Goal: Information Seeking & Learning: Learn about a topic

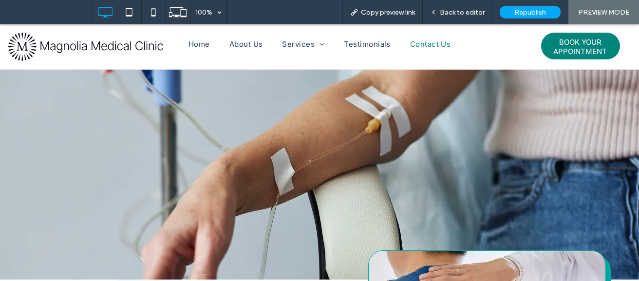
click at [131, 42] on img at bounding box center [85, 47] width 156 height 30
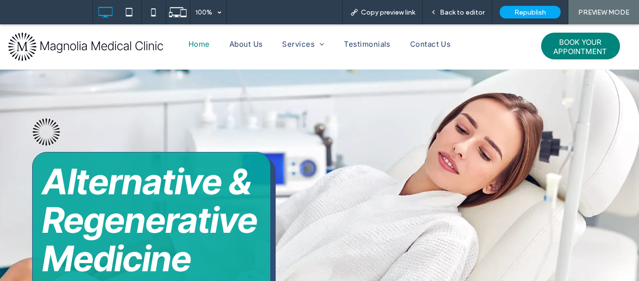
scroll to position [166, 0]
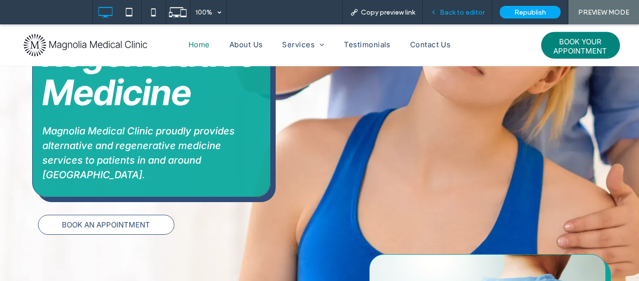
click at [462, 13] on span "Back to editor" at bounding box center [462, 12] width 45 height 8
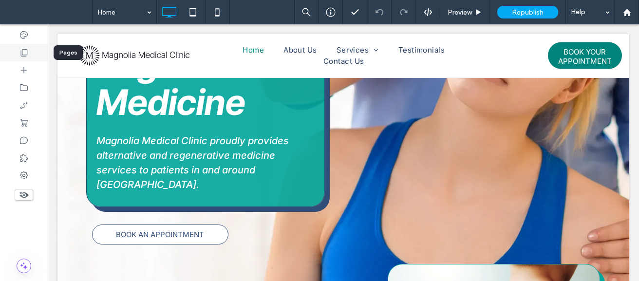
click at [19, 56] on div at bounding box center [24, 53] width 48 height 18
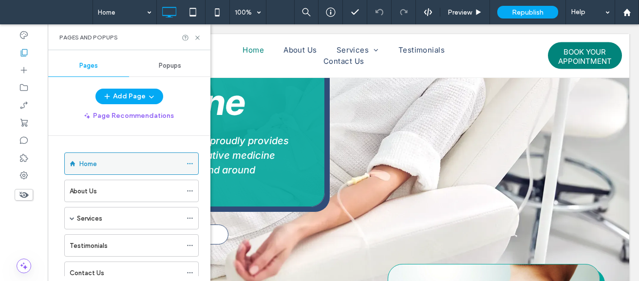
click at [193, 164] on icon at bounding box center [190, 163] width 7 height 7
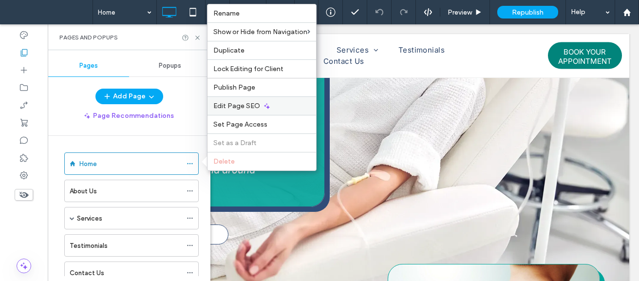
click at [267, 101] on div "Edit Page SEO" at bounding box center [262, 105] width 109 height 19
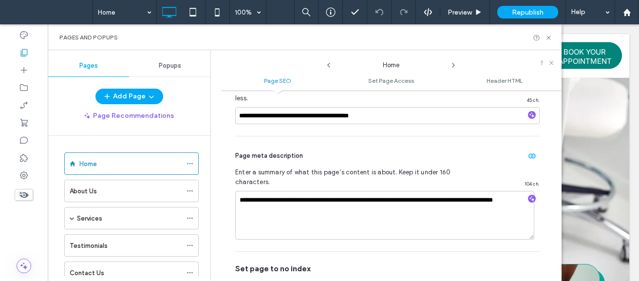
scroll to position [493, 0]
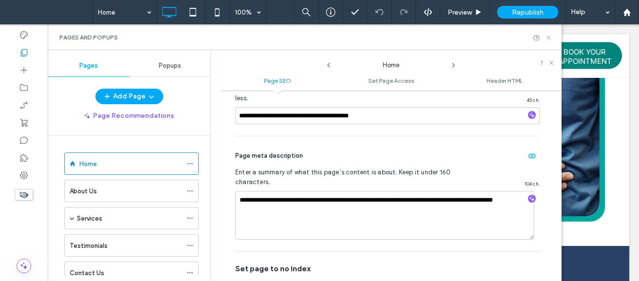
click at [552, 40] on icon at bounding box center [548, 37] width 7 height 7
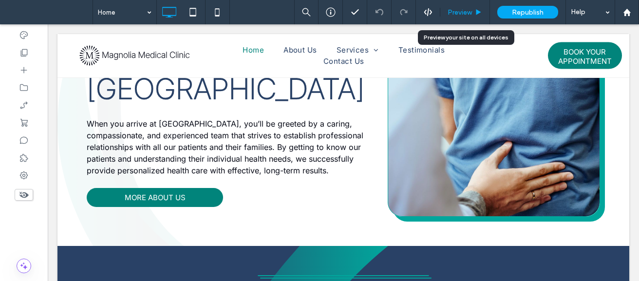
click at [468, 4] on div "Preview" at bounding box center [465, 12] width 50 height 24
click at [460, 9] on span "Preview" at bounding box center [460, 12] width 24 height 8
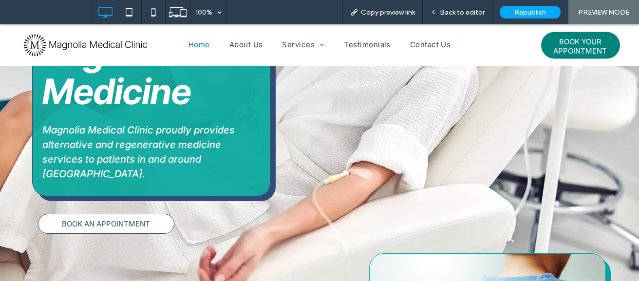
scroll to position [18, 0]
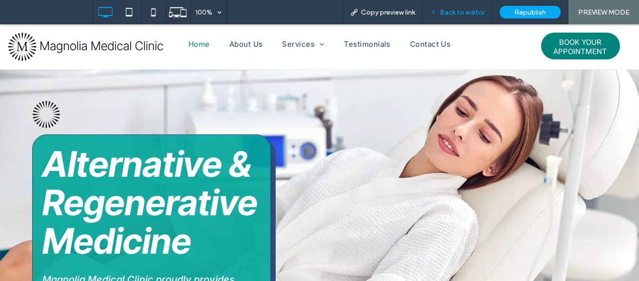
click at [463, 21] on div "Back to editor" at bounding box center [458, 12] width 70 height 24
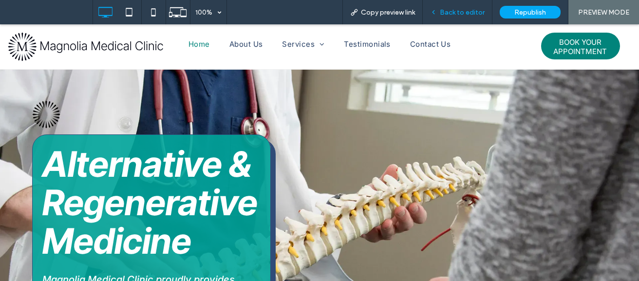
click at [463, 14] on span "Back to editor" at bounding box center [462, 12] width 45 height 8
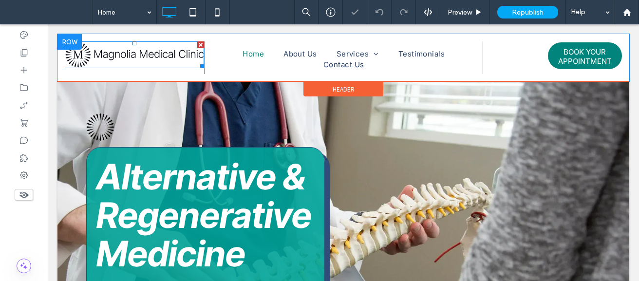
click at [75, 57] on img at bounding box center [134, 54] width 139 height 27
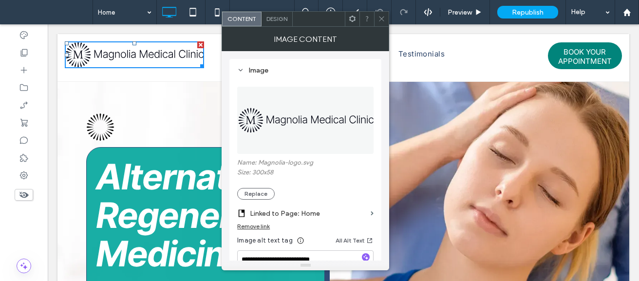
click at [382, 19] on use at bounding box center [382, 19] width 5 height 5
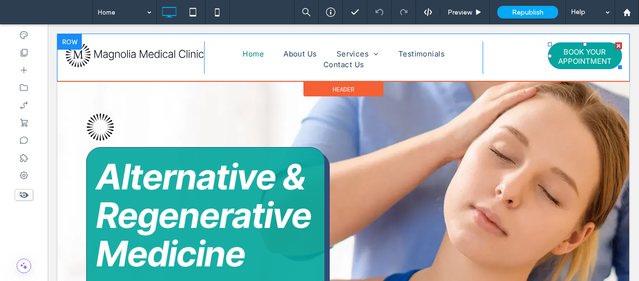
click at [593, 60] on span "BOOK YOUR APPOINTMENT" at bounding box center [585, 56] width 73 height 28
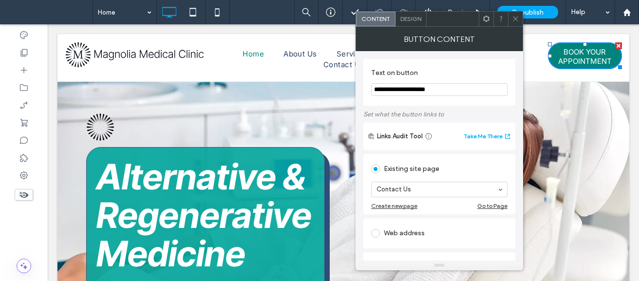
click at [516, 19] on use at bounding box center [515, 19] width 5 height 5
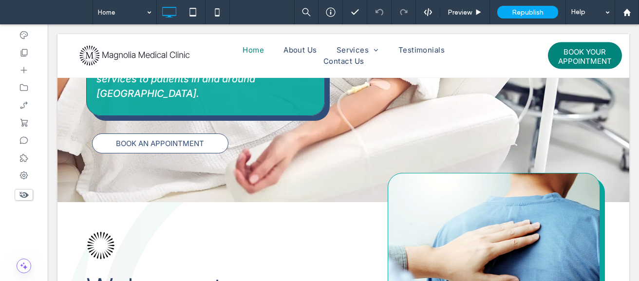
scroll to position [286, 0]
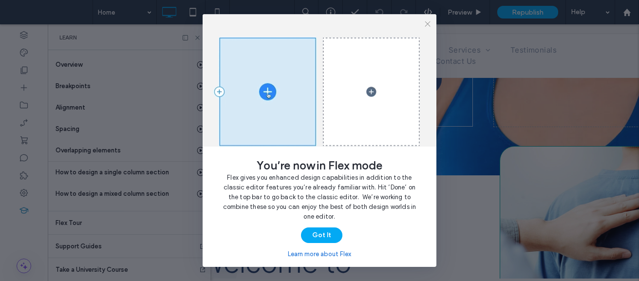
scroll to position [0, 257]
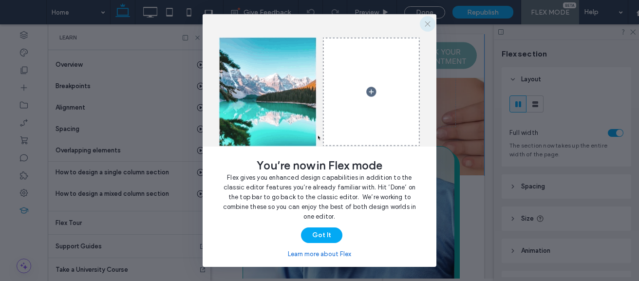
click at [427, 23] on use "button" at bounding box center [427, 23] width 5 height 5
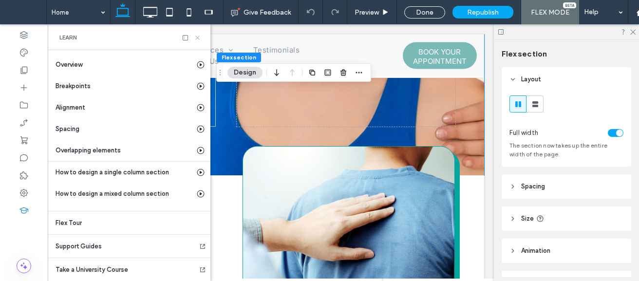
click at [199, 38] on icon at bounding box center [197, 37] width 7 height 7
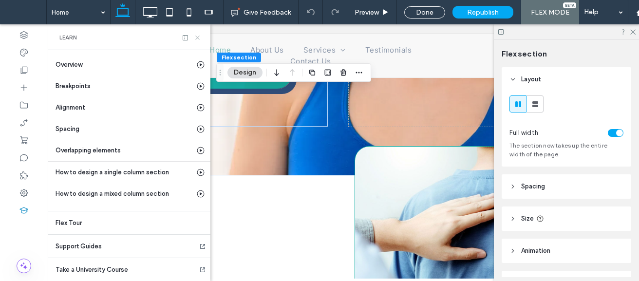
click at [311, 38] on div at bounding box center [310, 55] width 572 height 43
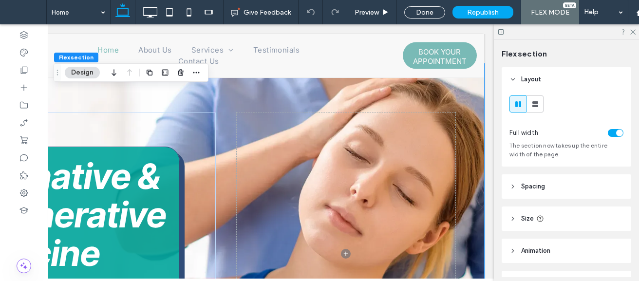
scroll to position [0, 0]
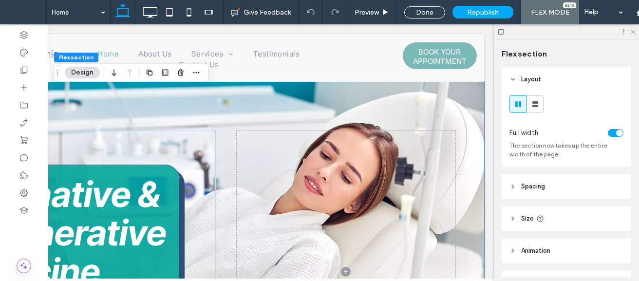
click at [635, 34] on use at bounding box center [632, 32] width 5 height 5
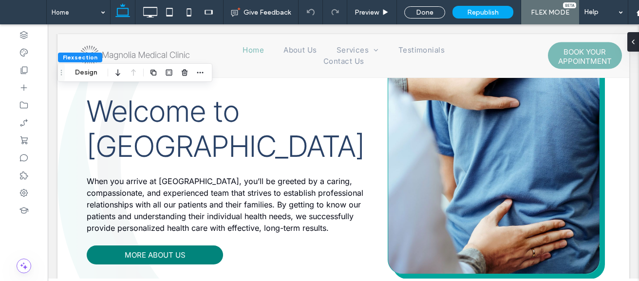
scroll to position [510, 0]
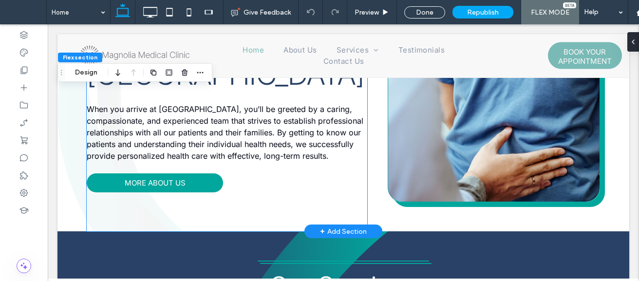
click at [171, 192] on link "MORE ABOUT US" at bounding box center [155, 182] width 136 height 19
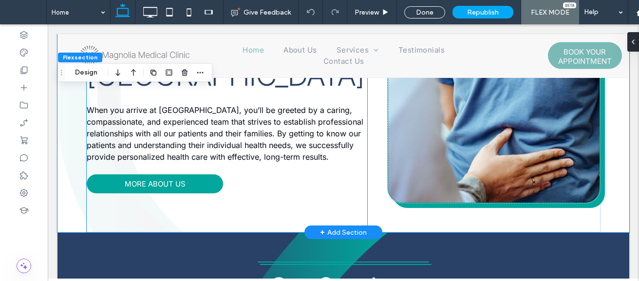
scroll to position [474, 0]
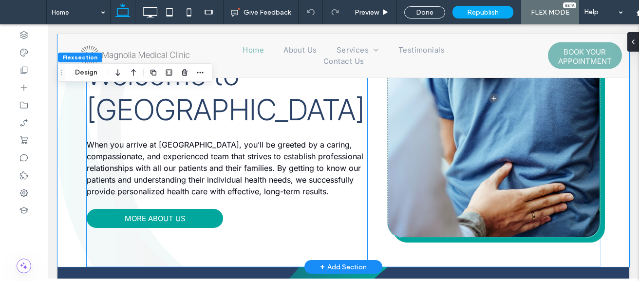
click at [161, 223] on link "MORE ABOUT US" at bounding box center [155, 218] width 136 height 19
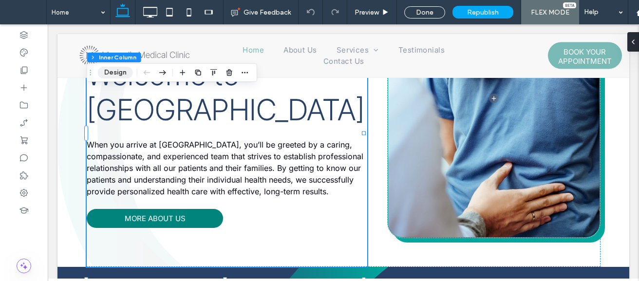
click at [118, 69] on button "Design" at bounding box center [115, 73] width 35 height 12
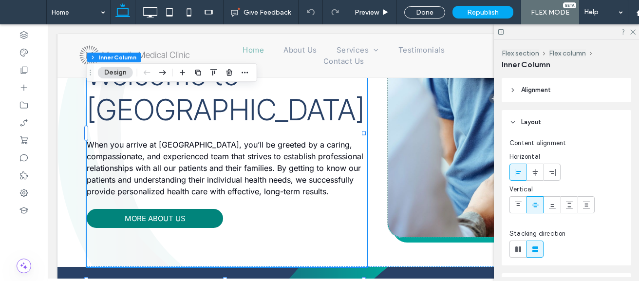
click at [114, 68] on button "Design" at bounding box center [115, 73] width 35 height 12
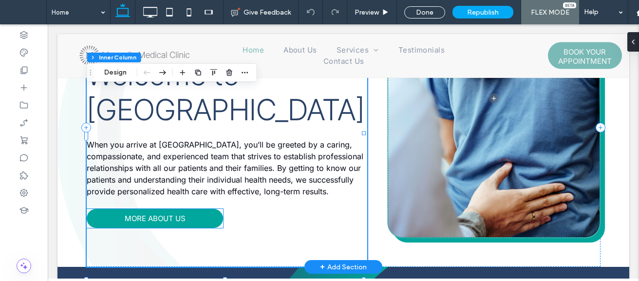
click at [167, 223] on span "MORE ABOUT US" at bounding box center [155, 218] width 61 height 9
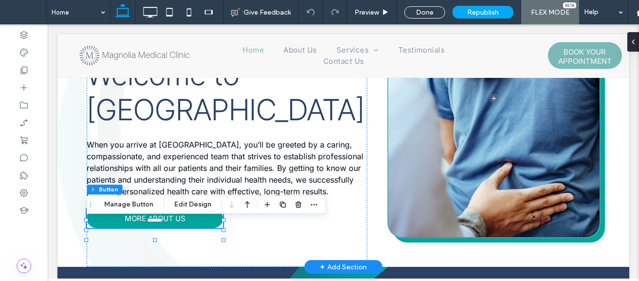
type input "**"
click at [167, 223] on span "MORE ABOUT US" at bounding box center [155, 218] width 61 height 9
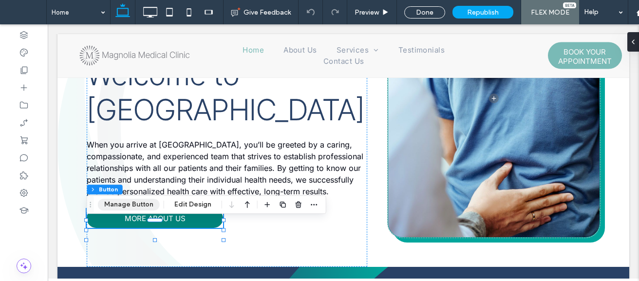
click at [146, 209] on button "Manage Button" at bounding box center [129, 205] width 62 height 12
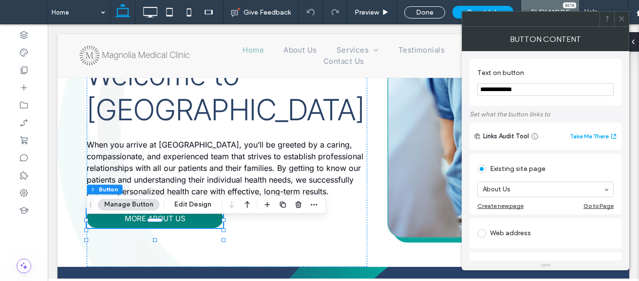
click at [620, 15] on icon at bounding box center [621, 18] width 7 height 7
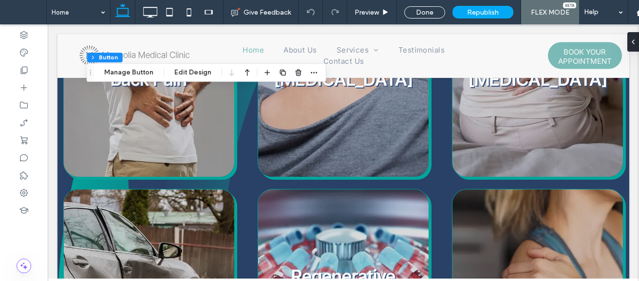
scroll to position [866, 0]
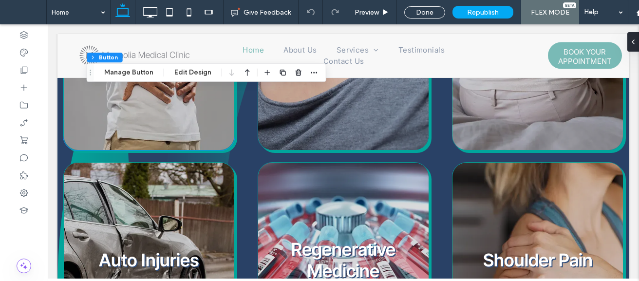
click at [163, 113] on link at bounding box center [148, 52] width 181 height 207
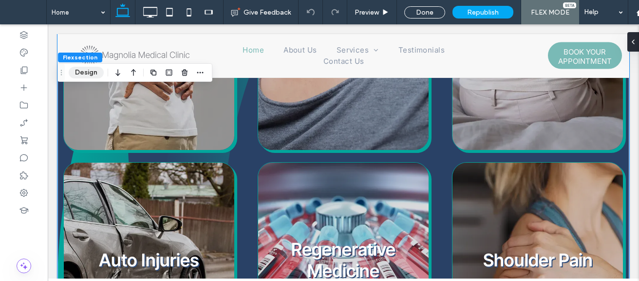
click at [89, 71] on button "Design" at bounding box center [86, 73] width 35 height 12
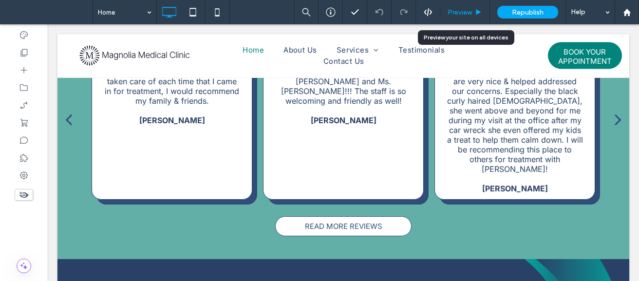
click at [450, 16] on span "Preview" at bounding box center [460, 12] width 24 height 8
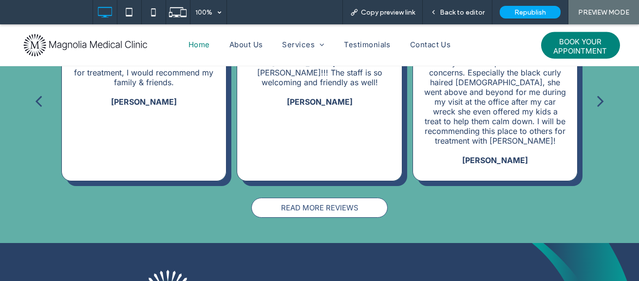
scroll to position [1735, 0]
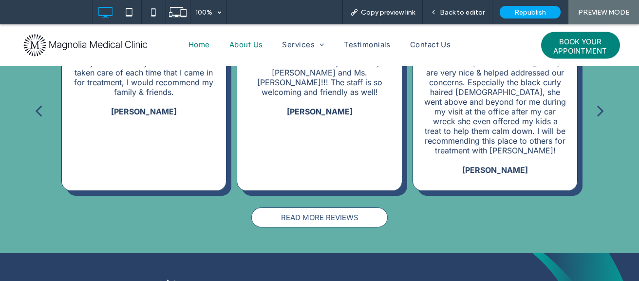
click at [237, 47] on span "About Us" at bounding box center [246, 44] width 34 height 11
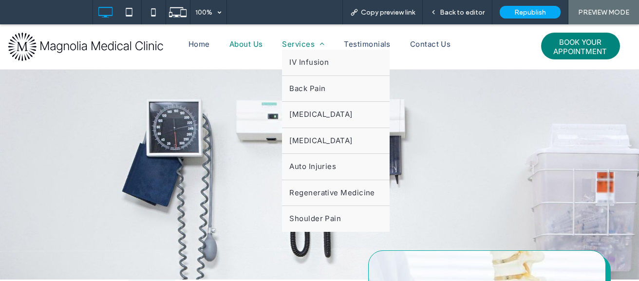
click at [288, 47] on span "Services" at bounding box center [303, 44] width 42 height 11
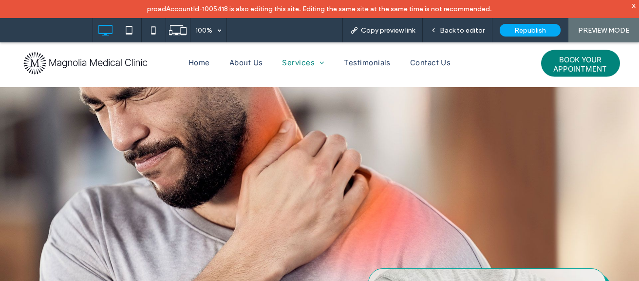
scroll to position [274, 0]
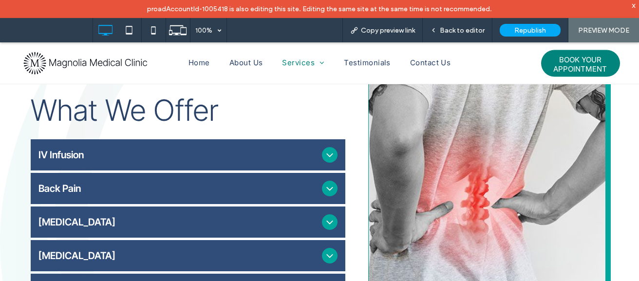
click at [288, 153] on span "IV Infusion" at bounding box center [178, 155] width 280 height 12
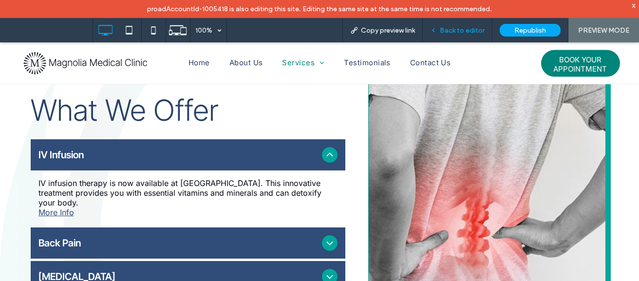
click at [466, 30] on span "Back to editor" at bounding box center [462, 30] width 45 height 8
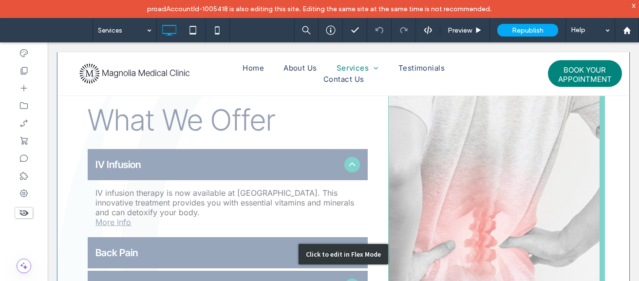
click at [125, 224] on div "Click to edit in Flex Mode" at bounding box center [343, 254] width 572 height 442
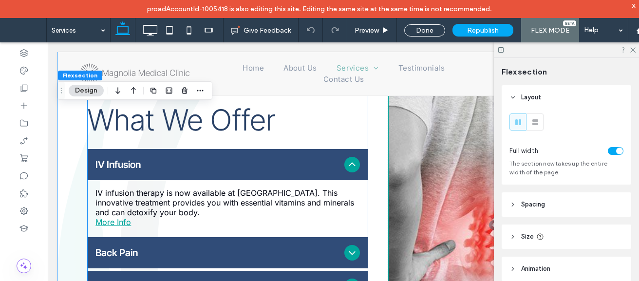
click at [124, 223] on link "More Info" at bounding box center [113, 222] width 36 height 10
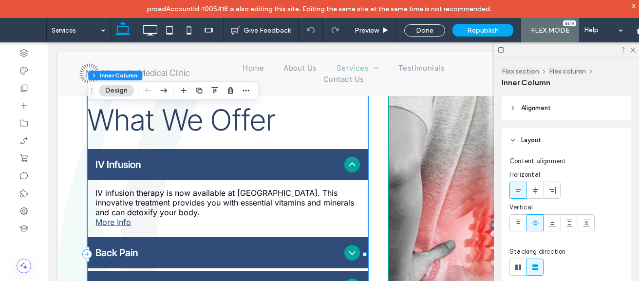
click at [124, 94] on button "Design" at bounding box center [116, 91] width 35 height 12
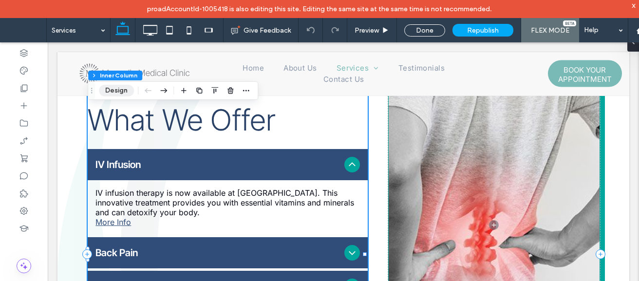
click at [120, 91] on button "Design" at bounding box center [116, 91] width 35 height 12
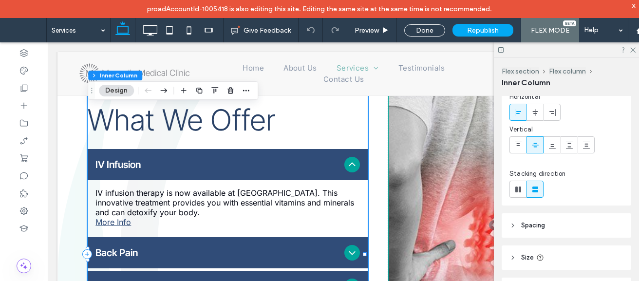
scroll to position [156, 0]
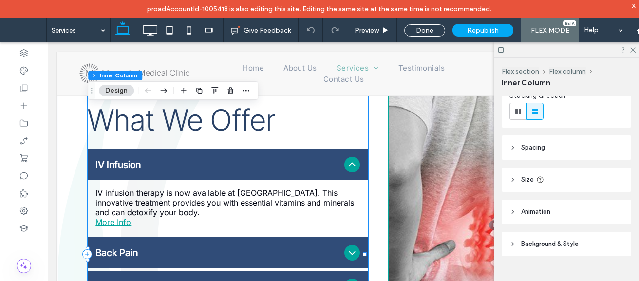
click at [113, 219] on link "More Info" at bounding box center [113, 222] width 36 height 10
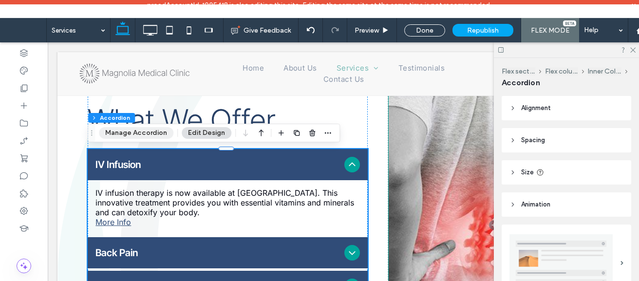
click at [154, 134] on button "Manage Accordion" at bounding box center [136, 133] width 75 height 12
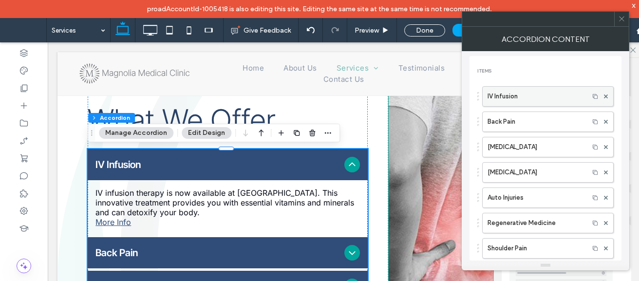
click at [524, 91] on label "IV Infusion" at bounding box center [536, 96] width 96 height 19
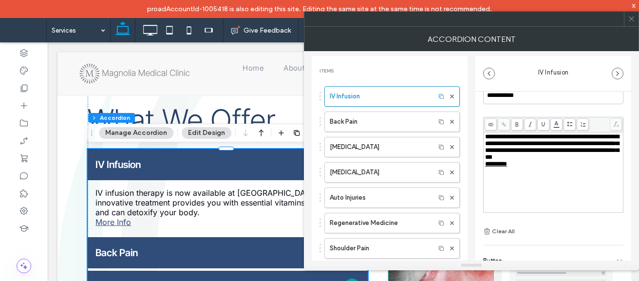
scroll to position [72, 0]
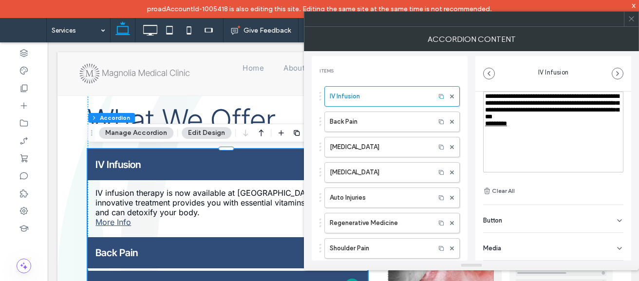
click at [507, 127] on span "*********" at bounding box center [496, 123] width 22 height 6
click at [532, 143] on div "**********" at bounding box center [553, 132] width 137 height 78
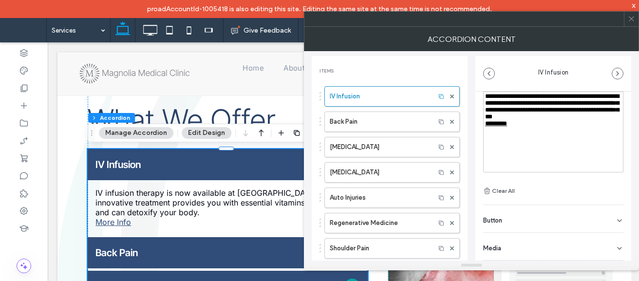
click at [631, 18] on use at bounding box center [631, 19] width 5 height 5
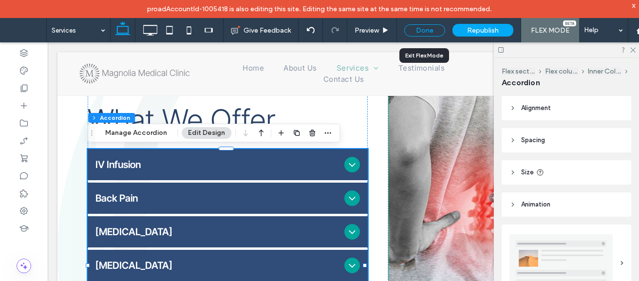
click at [430, 33] on div "Done" at bounding box center [424, 30] width 41 height 12
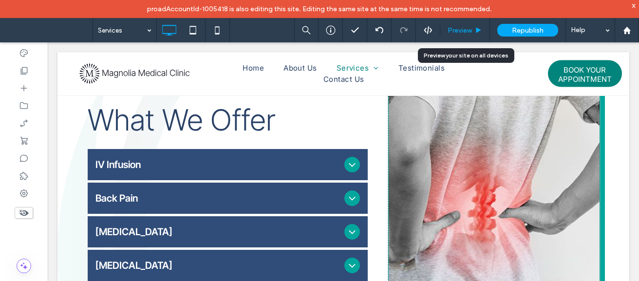
click at [475, 25] on div "Preview" at bounding box center [465, 30] width 50 height 24
click at [462, 29] on span "Preview" at bounding box center [460, 30] width 24 height 8
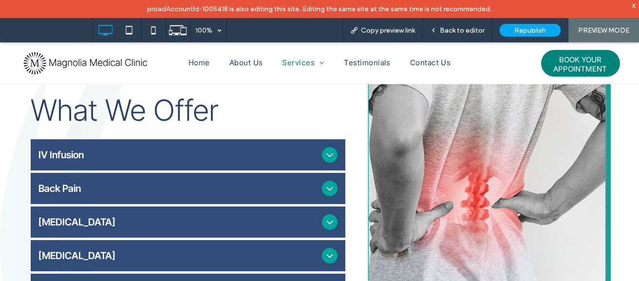
click at [329, 152] on icon at bounding box center [330, 155] width 12 height 12
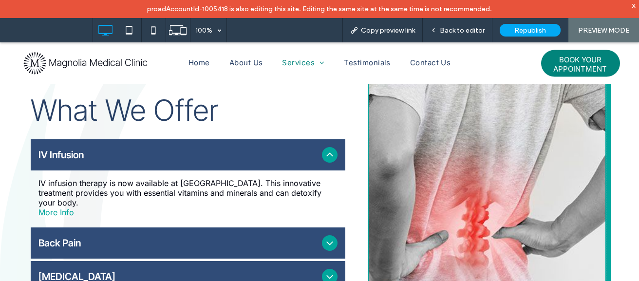
click at [49, 213] on link "More Info" at bounding box center [56, 213] width 36 height 10
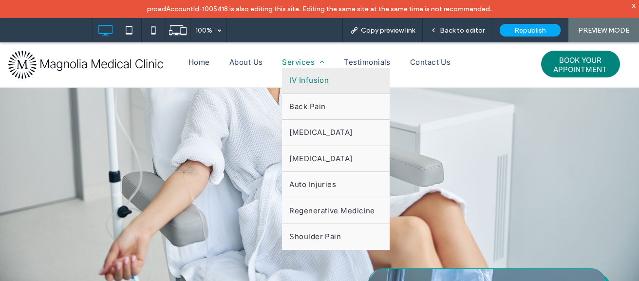
click at [293, 59] on span "Services" at bounding box center [303, 62] width 42 height 11
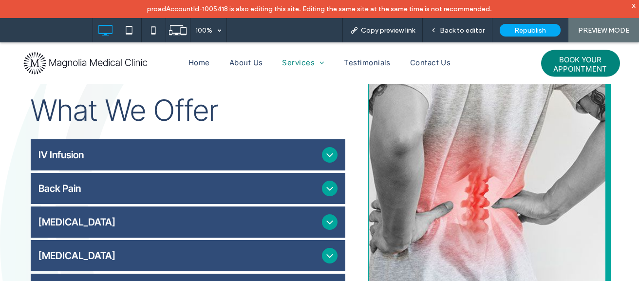
scroll to position [271, 0]
click at [172, 191] on span "Back Pain" at bounding box center [178, 189] width 280 height 12
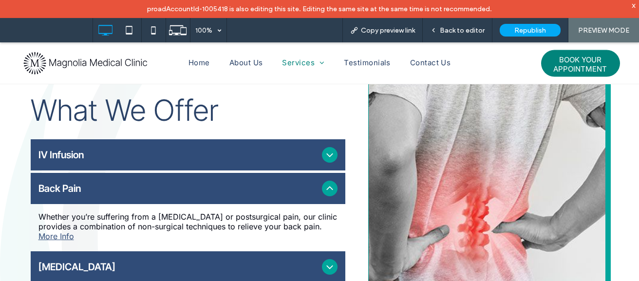
click at [212, 256] on div "[MEDICAL_DATA]" at bounding box center [188, 266] width 315 height 31
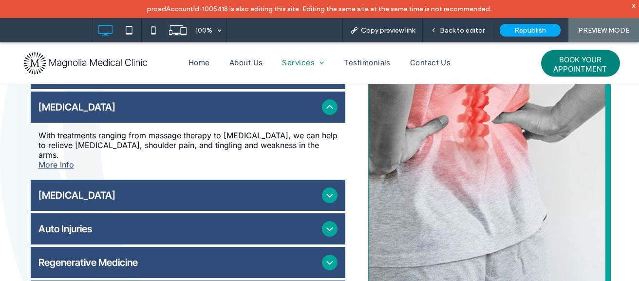
scroll to position [466, 0]
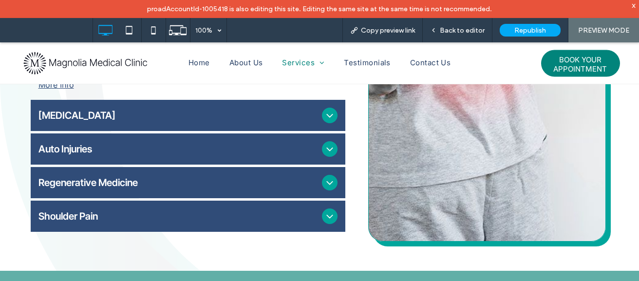
click at [244, 117] on span "[MEDICAL_DATA]" at bounding box center [178, 116] width 280 height 12
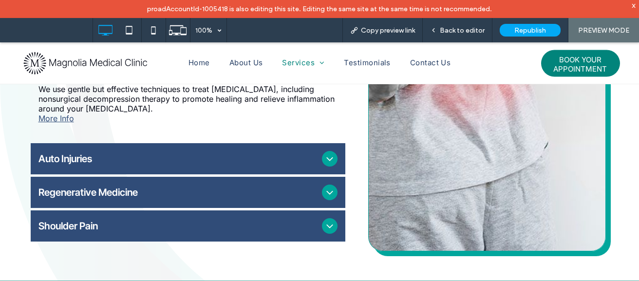
click at [207, 158] on span "Auto Injuries" at bounding box center [178, 159] width 280 height 12
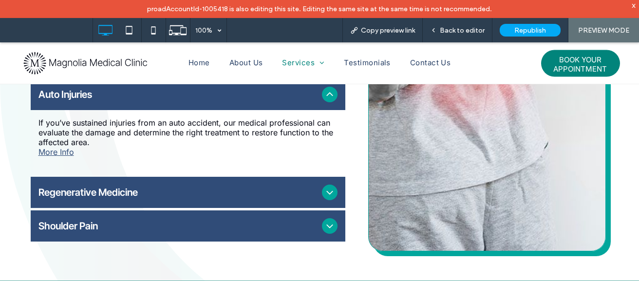
click at [167, 184] on div "Regenerative Medicine" at bounding box center [188, 192] width 315 height 31
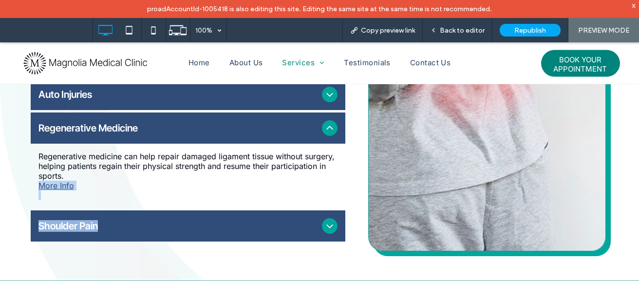
drag, startPoint x: 180, startPoint y: 206, endPoint x: 177, endPoint y: 215, distance: 9.9
click at [177, 215] on ul "IV Infusion IV infusion therapy is now available at Magnolia Medical Clinic. Th…" at bounding box center [188, 92] width 315 height 297
click at [177, 215] on div "Shoulder Pain" at bounding box center [188, 225] width 315 height 31
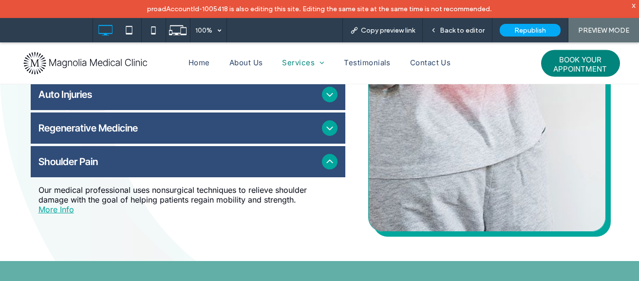
click at [66, 212] on link "More Info" at bounding box center [56, 210] width 36 height 10
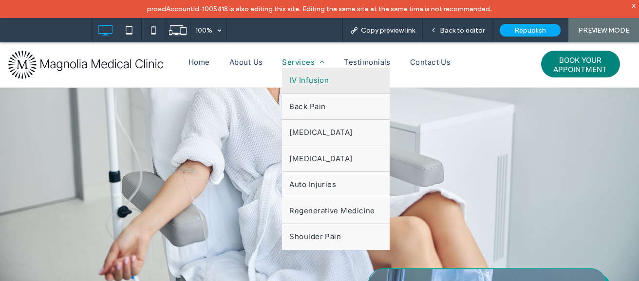
click at [301, 65] on span "Services" at bounding box center [303, 62] width 42 height 11
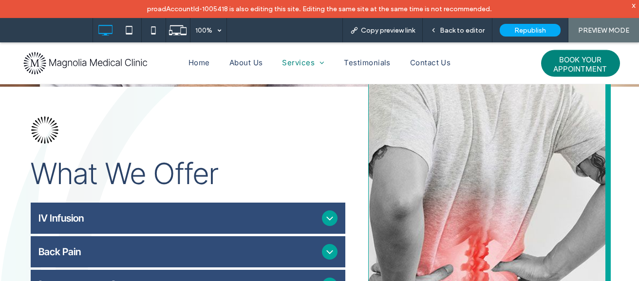
scroll to position [200, 0]
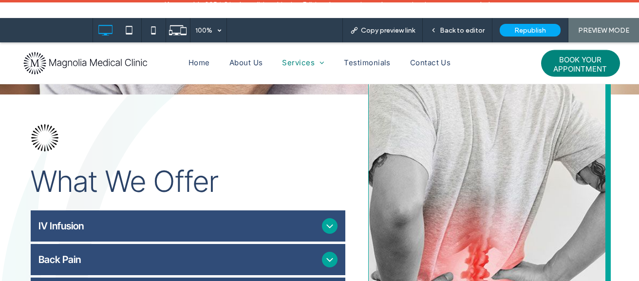
click at [253, 226] on span "IV Infusion" at bounding box center [178, 226] width 280 height 12
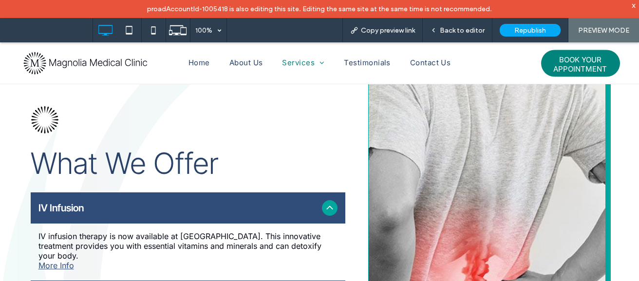
scroll to position [220, 0]
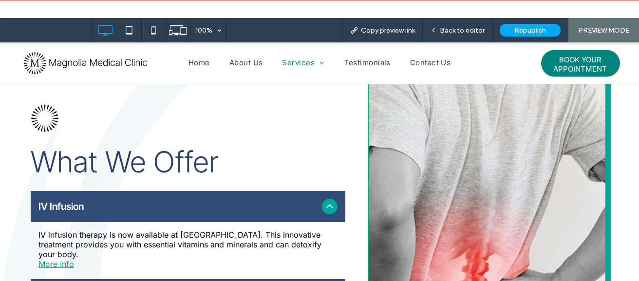
click at [57, 267] on link "More Info" at bounding box center [56, 264] width 36 height 10
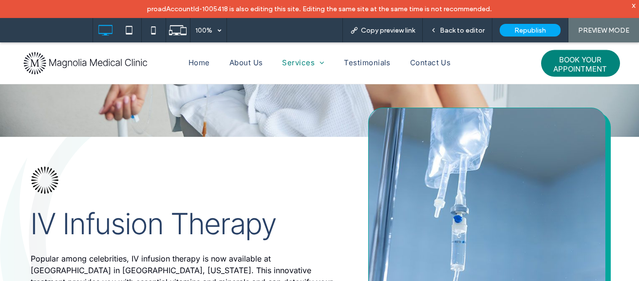
scroll to position [425, 0]
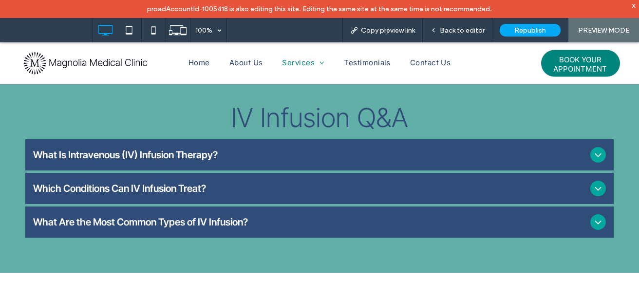
click at [230, 149] on div "What Is Intravenous (IV) Infusion Therapy?" at bounding box center [319, 154] width 588 height 31
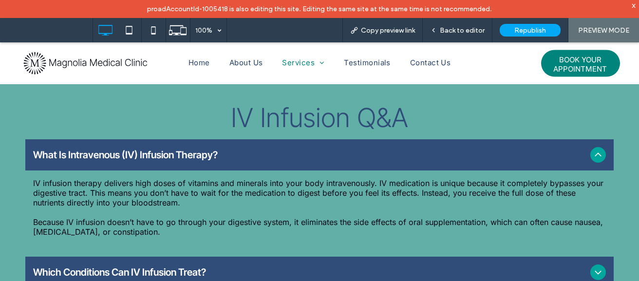
click at [211, 262] on div "Which Conditions Can IV Infusion Treat?" at bounding box center [319, 272] width 588 height 31
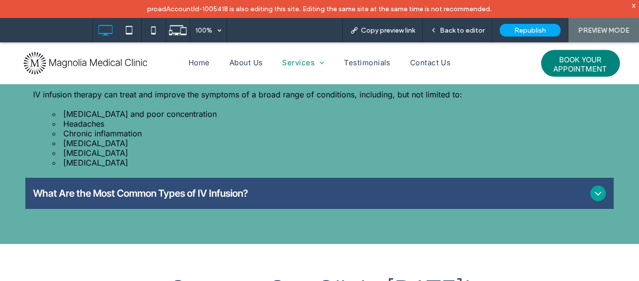
scroll to position [562, 0]
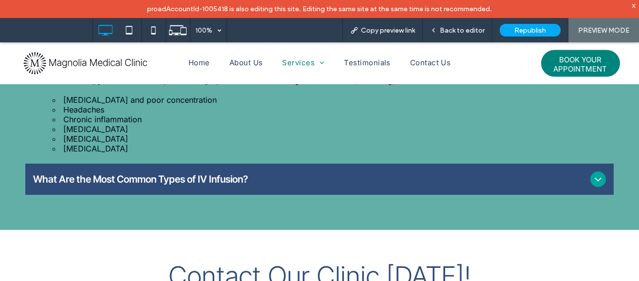
click at [242, 188] on div "What Are the Most Common Types of IV Infusion?" at bounding box center [319, 179] width 588 height 31
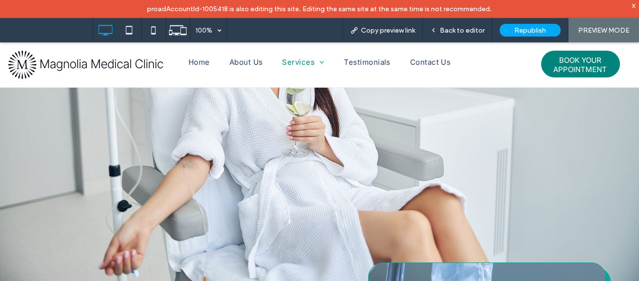
scroll to position [0, 0]
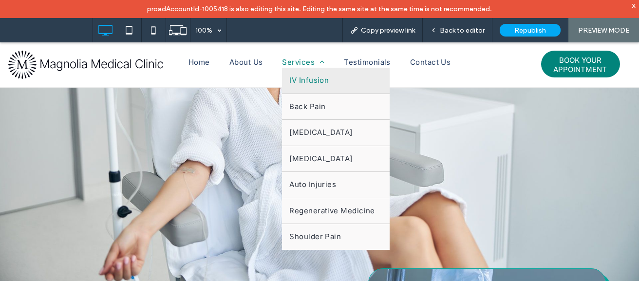
click at [300, 59] on span "Services" at bounding box center [303, 62] width 42 height 11
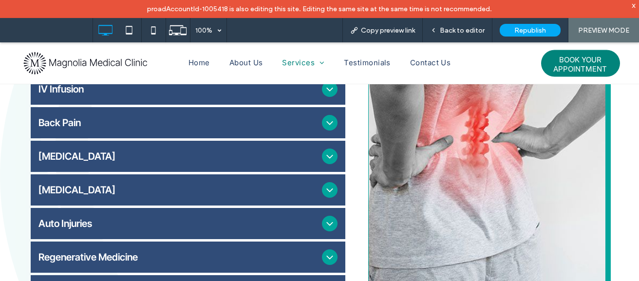
scroll to position [331, 0]
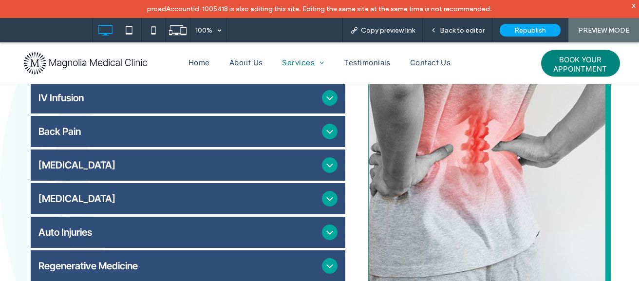
click at [245, 125] on div "Back Pain" at bounding box center [188, 131] width 315 height 31
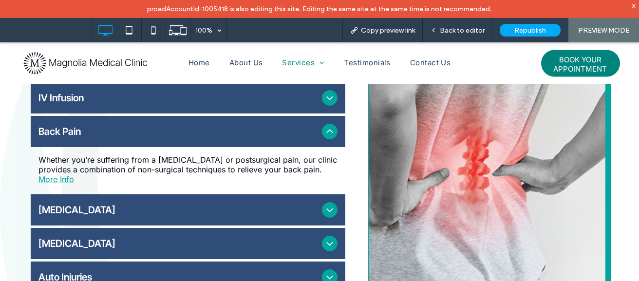
click at [54, 177] on link "More Info" at bounding box center [56, 179] width 36 height 10
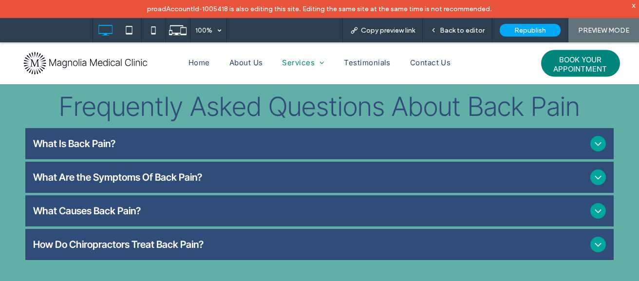
scroll to position [487, 0]
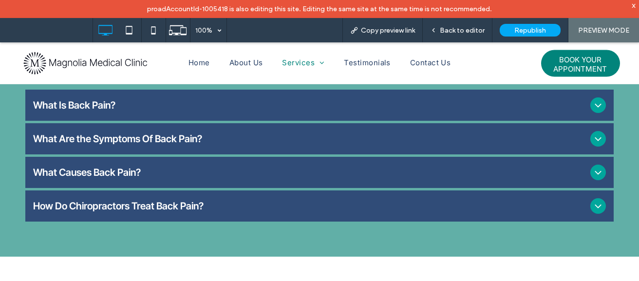
click at [284, 106] on div "What Is Back Pain?" at bounding box center [319, 105] width 588 height 31
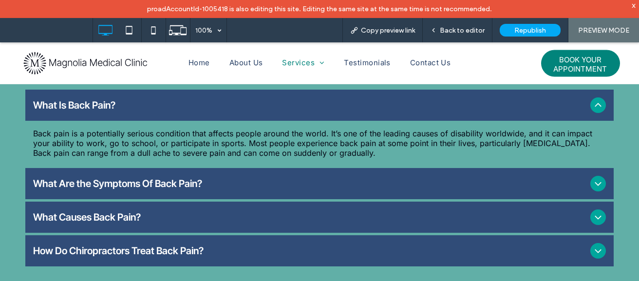
click at [268, 178] on span "What Are the Symptoms Of Back Pain?" at bounding box center [309, 184] width 553 height 12
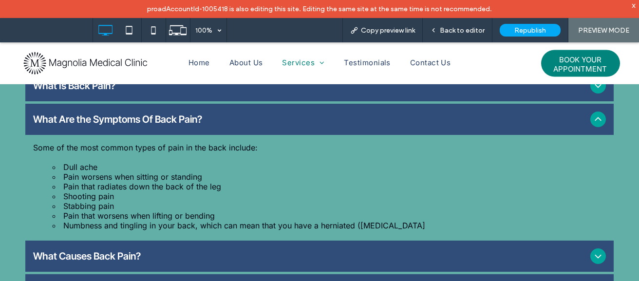
scroll to position [584, 0]
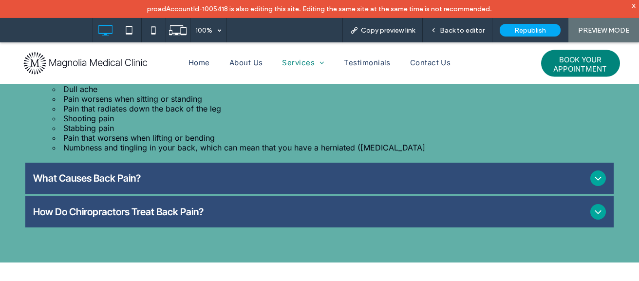
click at [248, 163] on div "What Causes Back Pain?" at bounding box center [319, 178] width 588 height 31
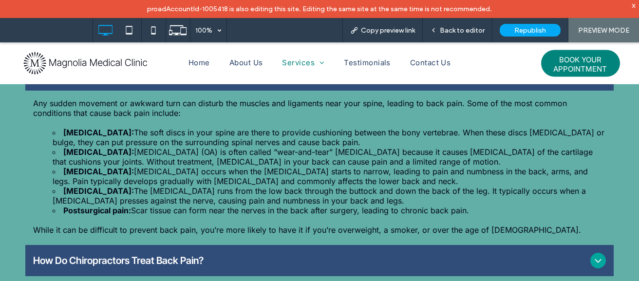
click at [213, 255] on span "How Do Chiropractors Treat Back Pain?" at bounding box center [309, 261] width 553 height 12
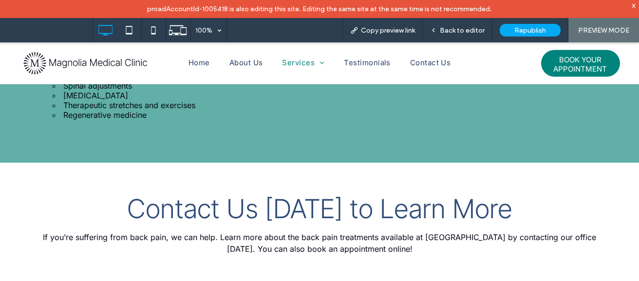
scroll to position [760, 0]
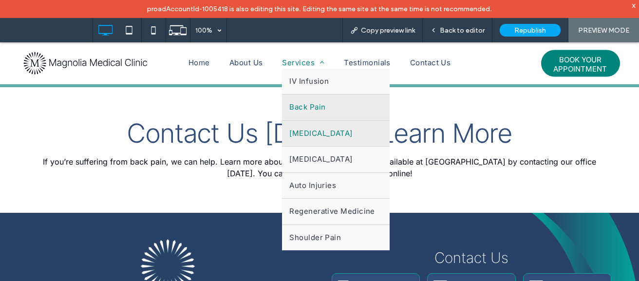
click at [296, 122] on link "[MEDICAL_DATA]" at bounding box center [335, 134] width 107 height 26
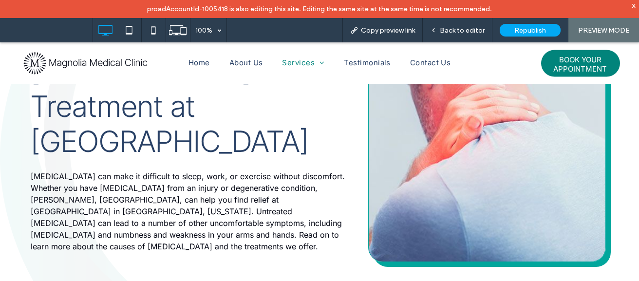
scroll to position [484, 0]
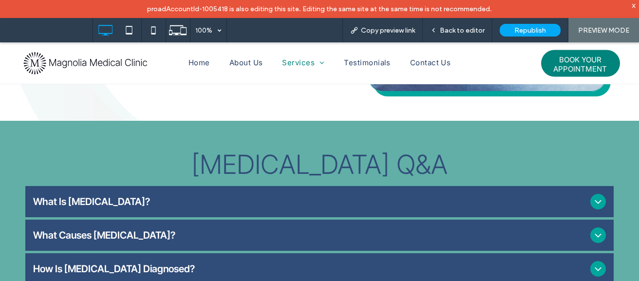
click at [306, 186] on div "What Is Neck Pain?" at bounding box center [319, 201] width 588 height 31
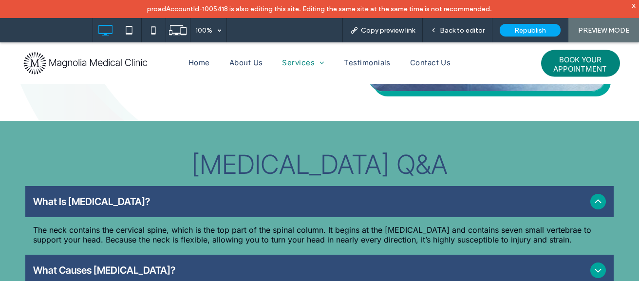
click at [213, 265] on span "What Causes Neck Pain?" at bounding box center [309, 271] width 553 height 12
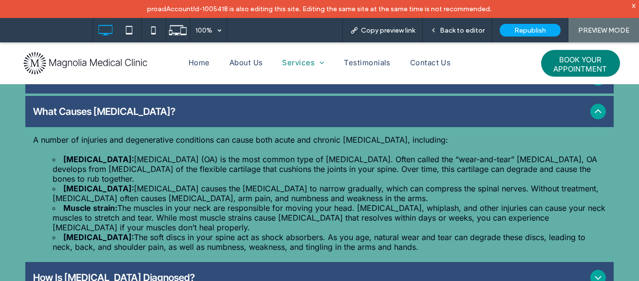
scroll to position [640, 0]
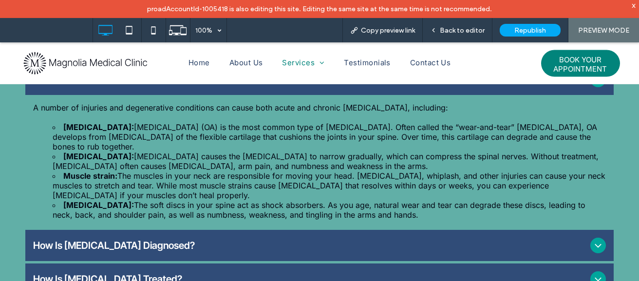
click at [216, 240] on span "How Is Neck Pain Diagnosed?" at bounding box center [309, 246] width 553 height 12
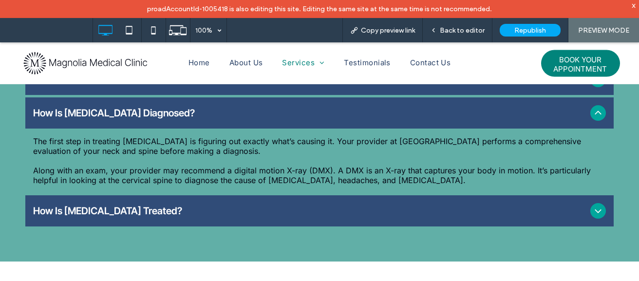
click at [230, 195] on div "How Is Neck Pain Treated?" at bounding box center [319, 210] width 588 height 31
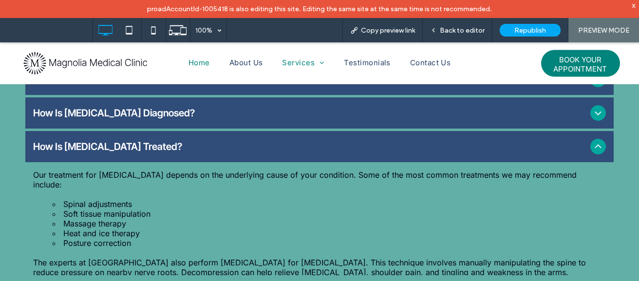
scroll to position [809, 0]
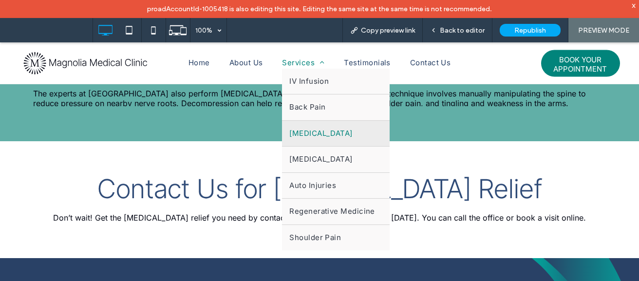
click at [295, 61] on span "Services" at bounding box center [303, 62] width 42 height 11
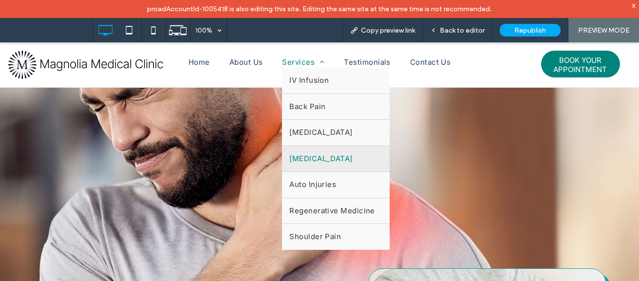
click at [312, 158] on span "[MEDICAL_DATA]" at bounding box center [320, 158] width 63 height 11
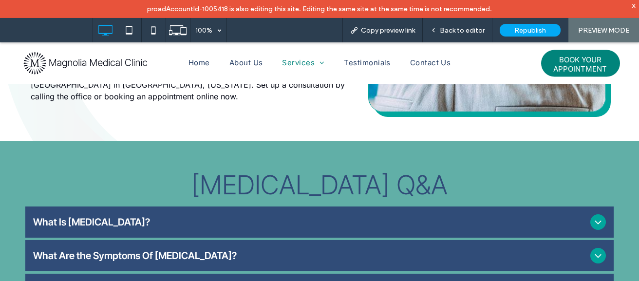
scroll to position [445, 0]
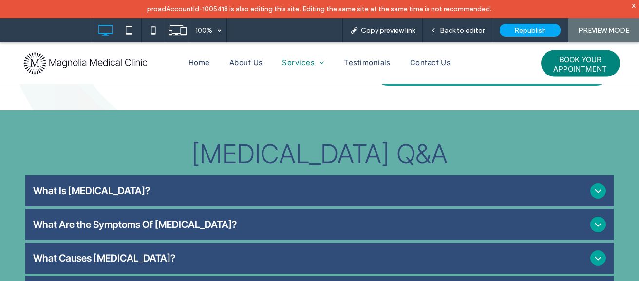
click at [246, 175] on div "What Is Sciatica?" at bounding box center [319, 190] width 588 height 31
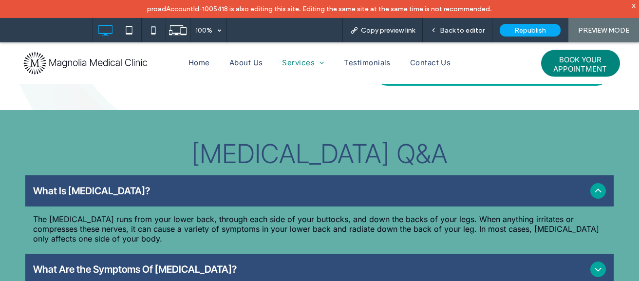
click at [223, 254] on div "What Are the Symptoms Of Sciatica?" at bounding box center [319, 269] width 588 height 31
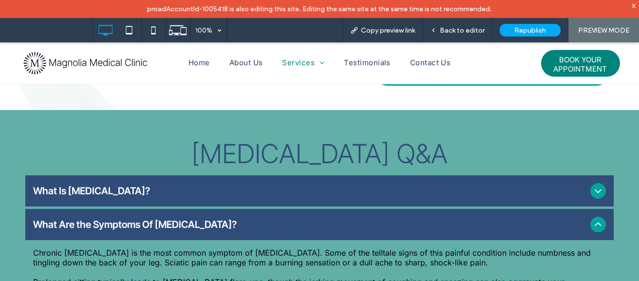
click at [201, 250] on ul "What Is Sciatica? The sciatic nerve runs from your lower back, through each sid…" at bounding box center [319, 268] width 588 height 187
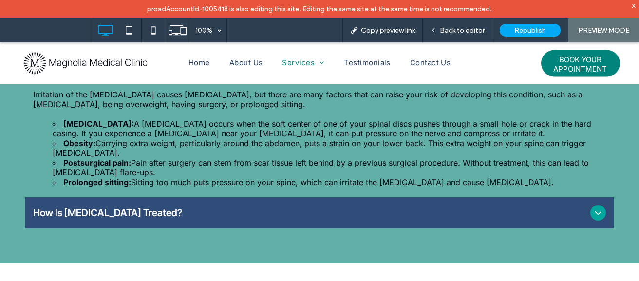
scroll to position [640, 0]
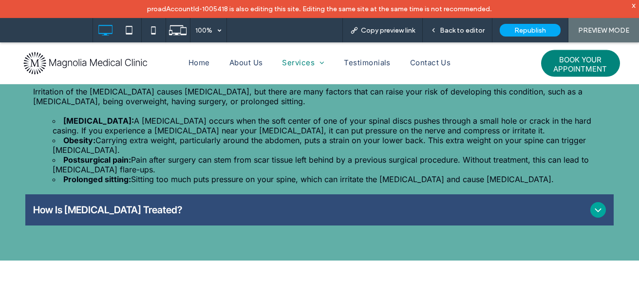
click at [206, 204] on span "How Is Sciatica Treated?" at bounding box center [309, 210] width 553 height 12
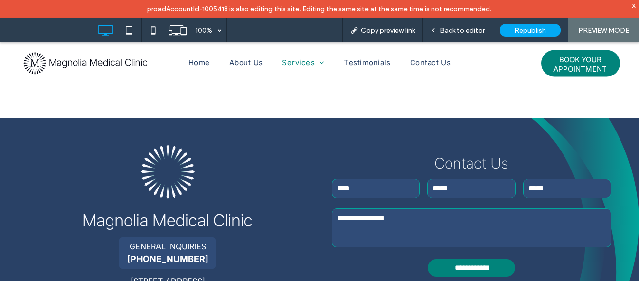
scroll to position [866, 0]
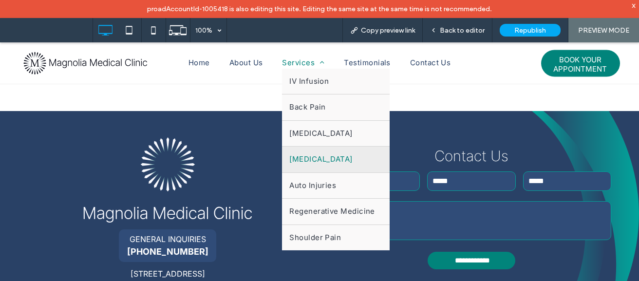
click at [293, 62] on span "Services" at bounding box center [303, 62] width 42 height 11
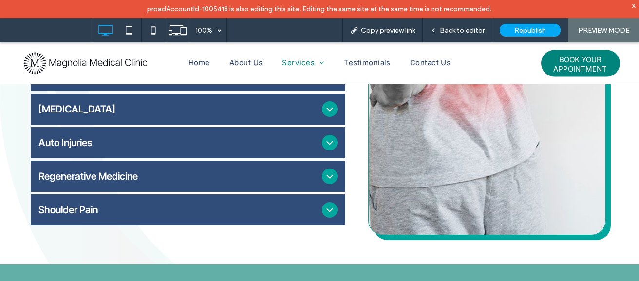
scroll to position [416, 0]
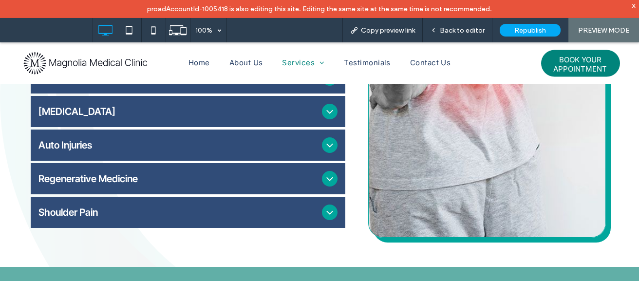
click at [325, 143] on icon at bounding box center [330, 145] width 12 height 12
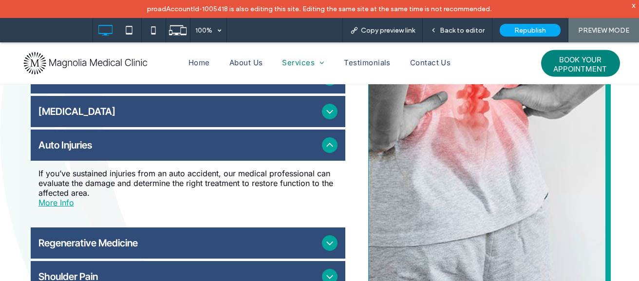
click at [68, 201] on link "More Info" at bounding box center [56, 203] width 36 height 10
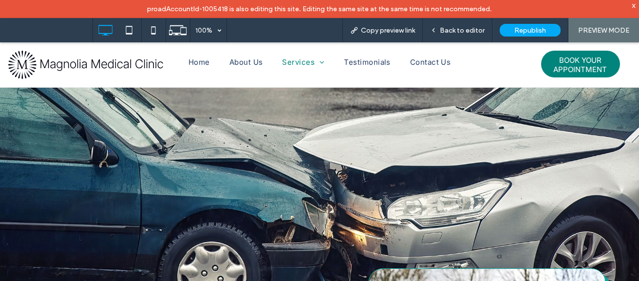
scroll to position [231, 0]
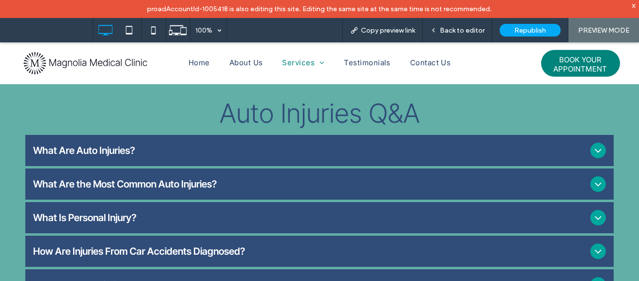
scroll to position [524, 0]
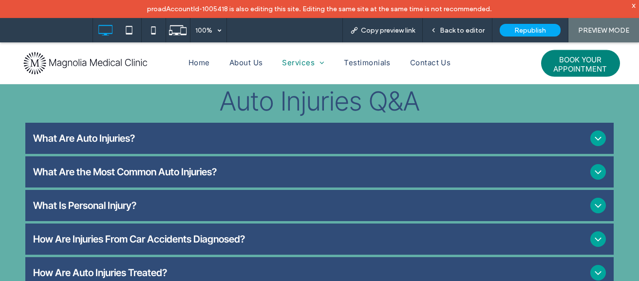
click at [230, 133] on span "What Are Auto Injuries?" at bounding box center [309, 139] width 553 height 12
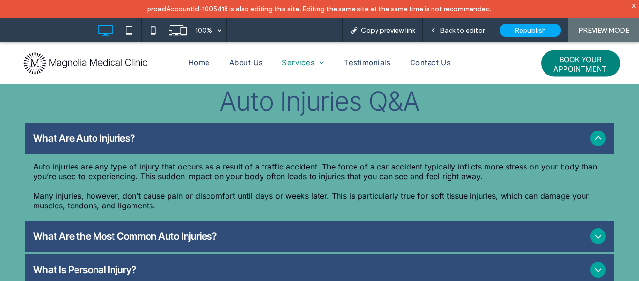
click at [267, 230] on span "What Are the Most Common Auto Injuries?" at bounding box center [309, 236] width 553 height 12
